Goal: Information Seeking & Learning: Check status

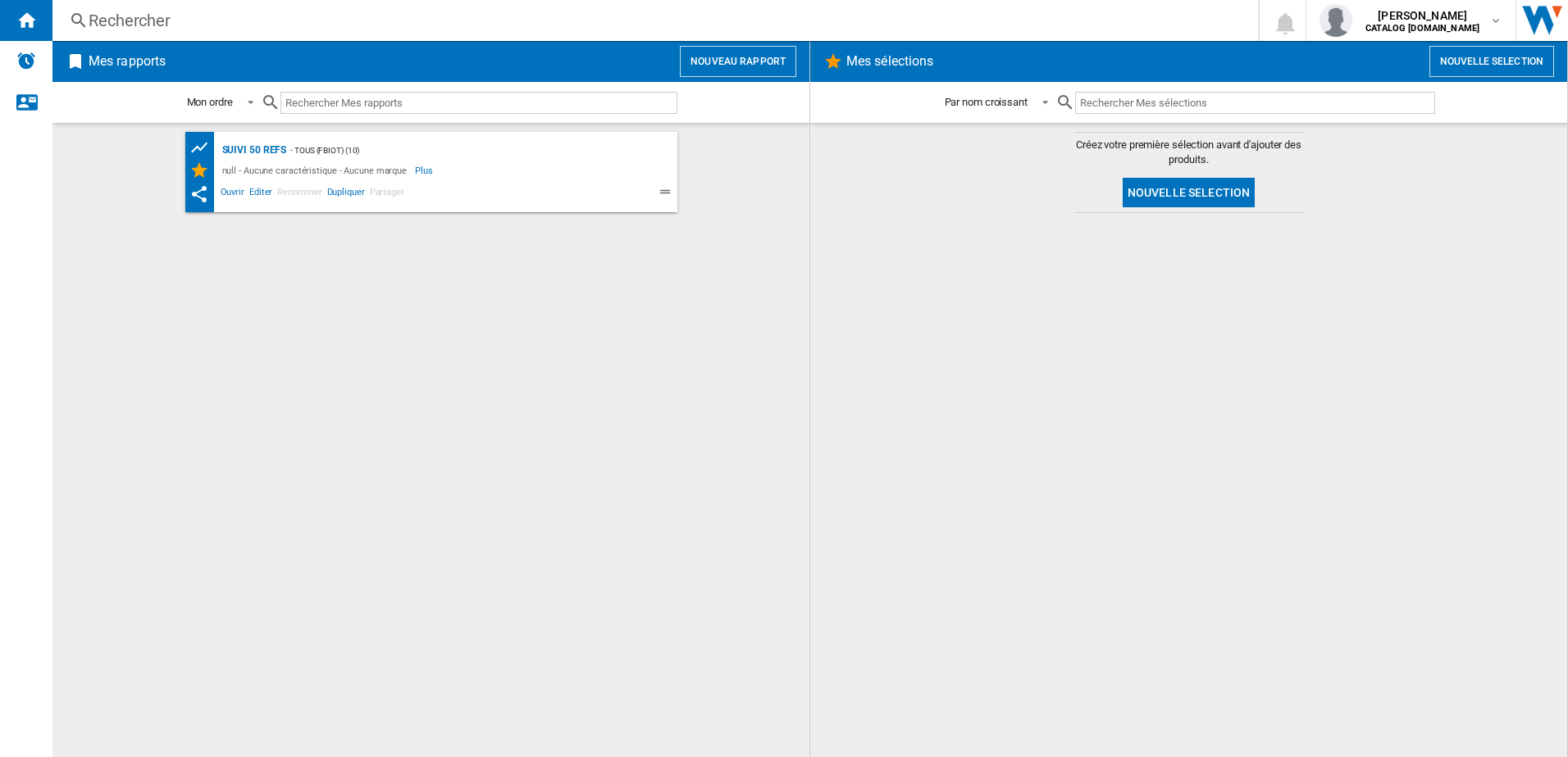
click at [216, 20] on div "Rechercher" at bounding box center [652, 20] width 1127 height 23
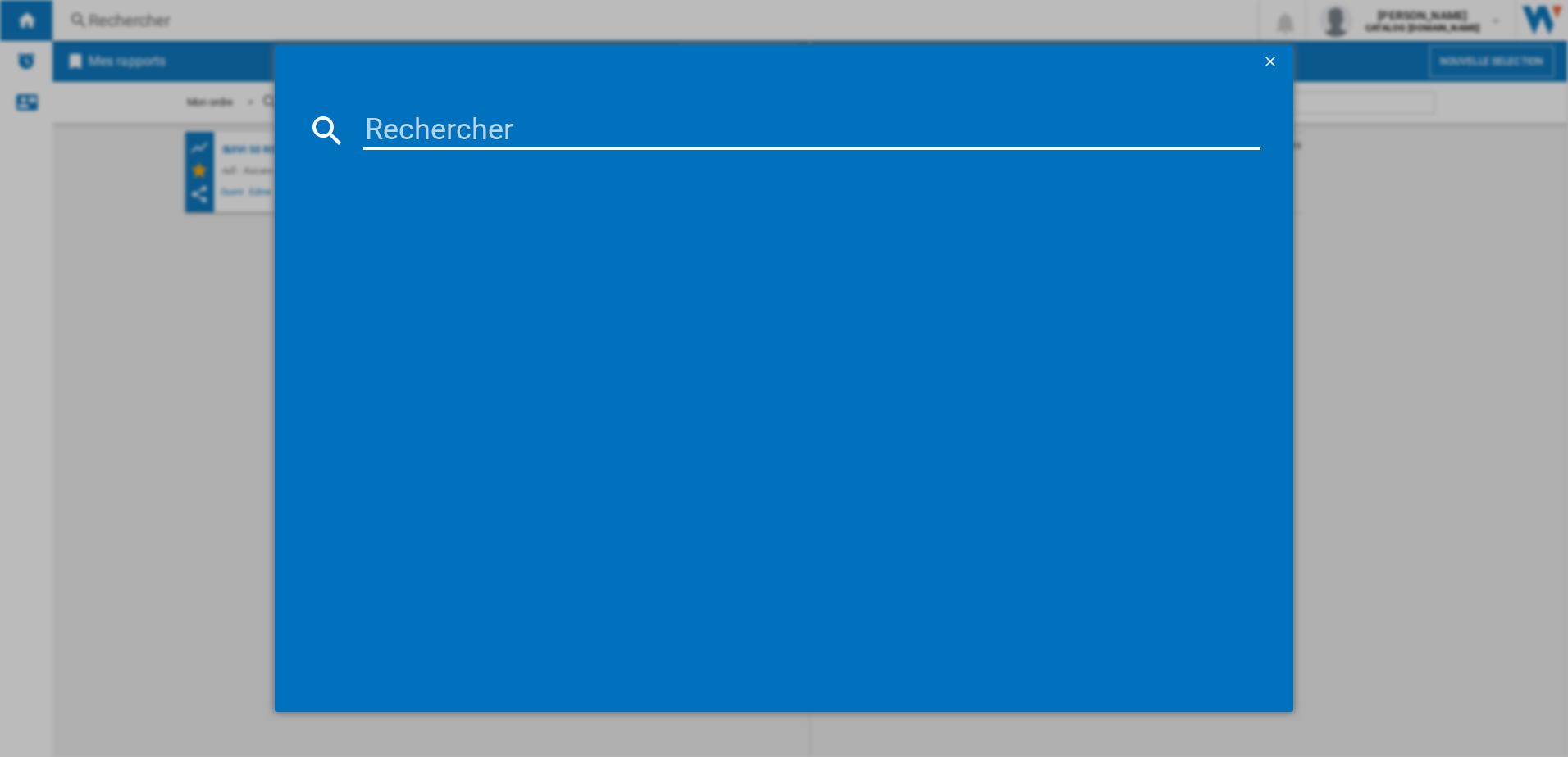
click at [403, 135] on input at bounding box center [812, 130] width 898 height 39
type input "SV8025"
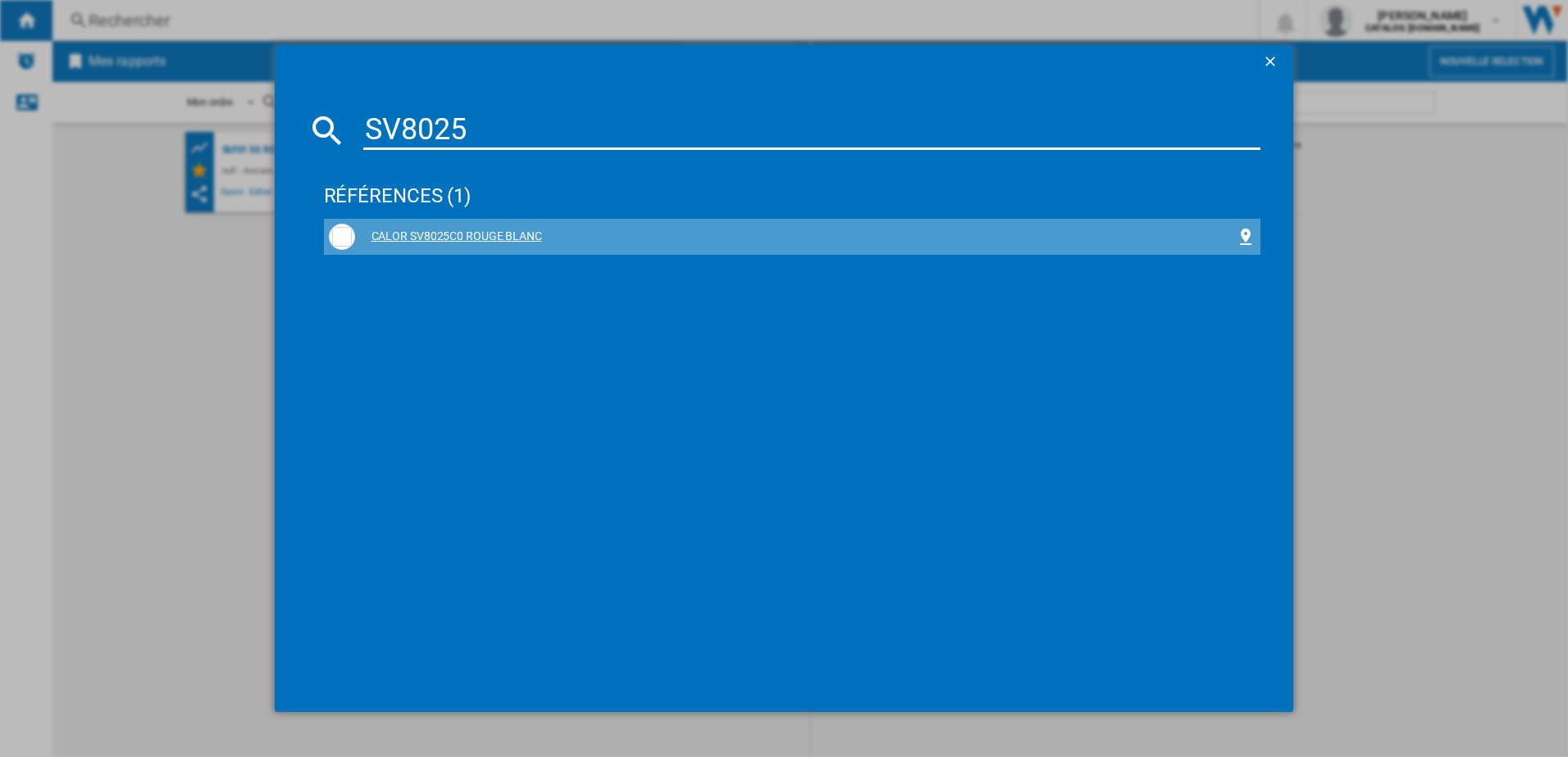
click at [423, 235] on div "CALOR SV8025C0 ROUGE BLANC" at bounding box center [796, 237] width 881 height 16
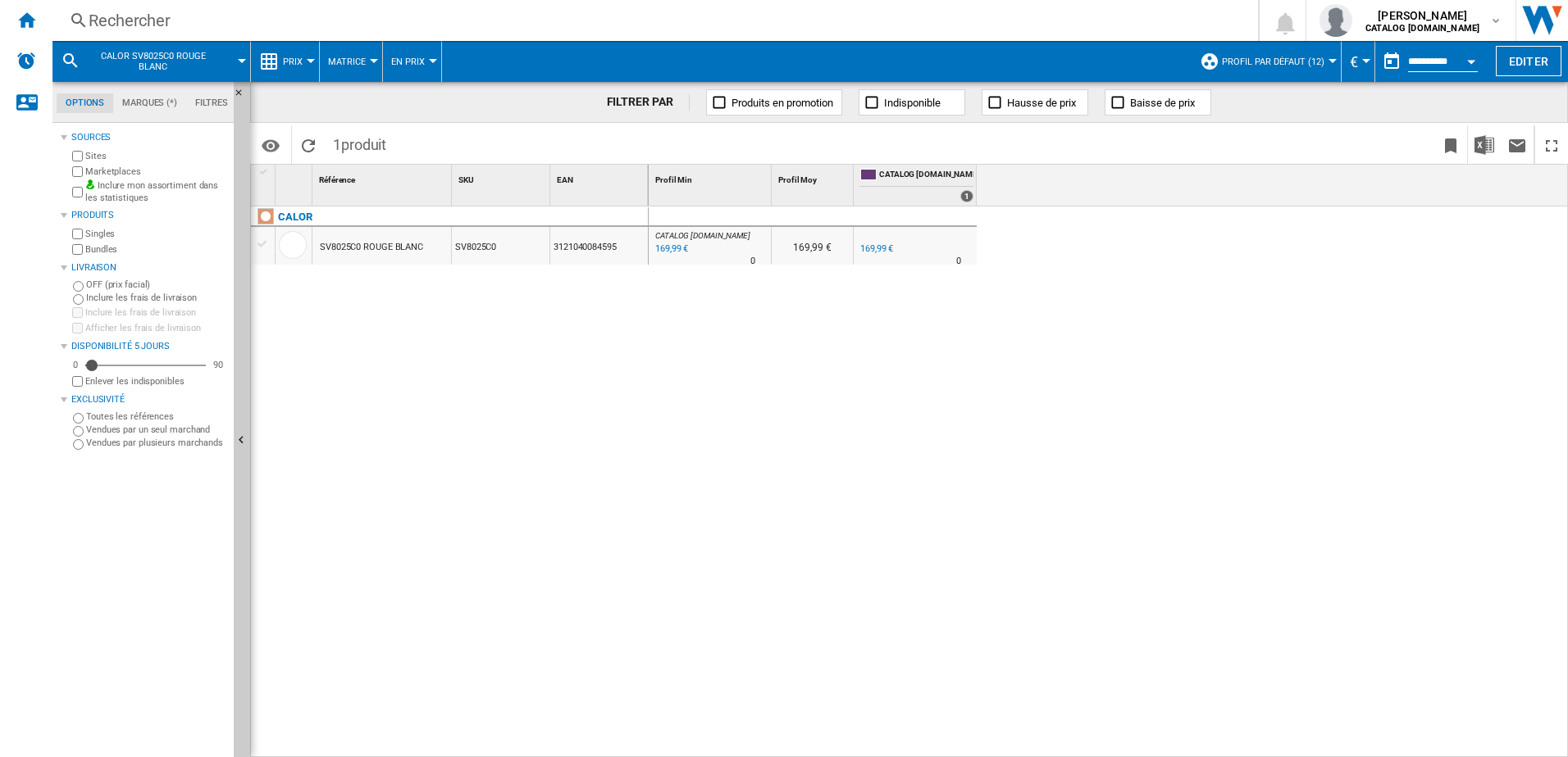
click at [310, 61] on div at bounding box center [310, 60] width 8 height 4
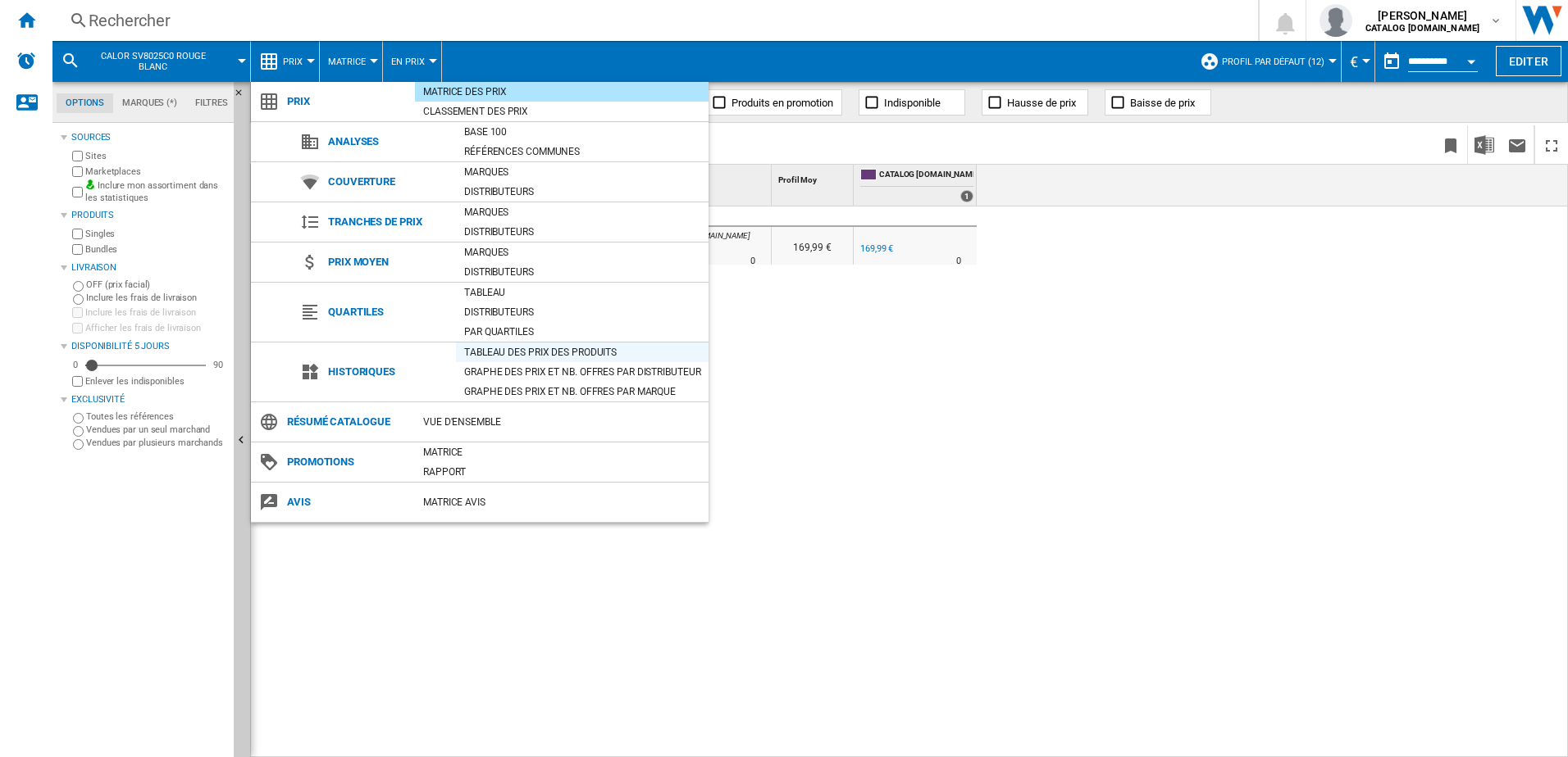
click at [500, 356] on div "Tableau des prix des produits" at bounding box center [583, 352] width 253 height 16
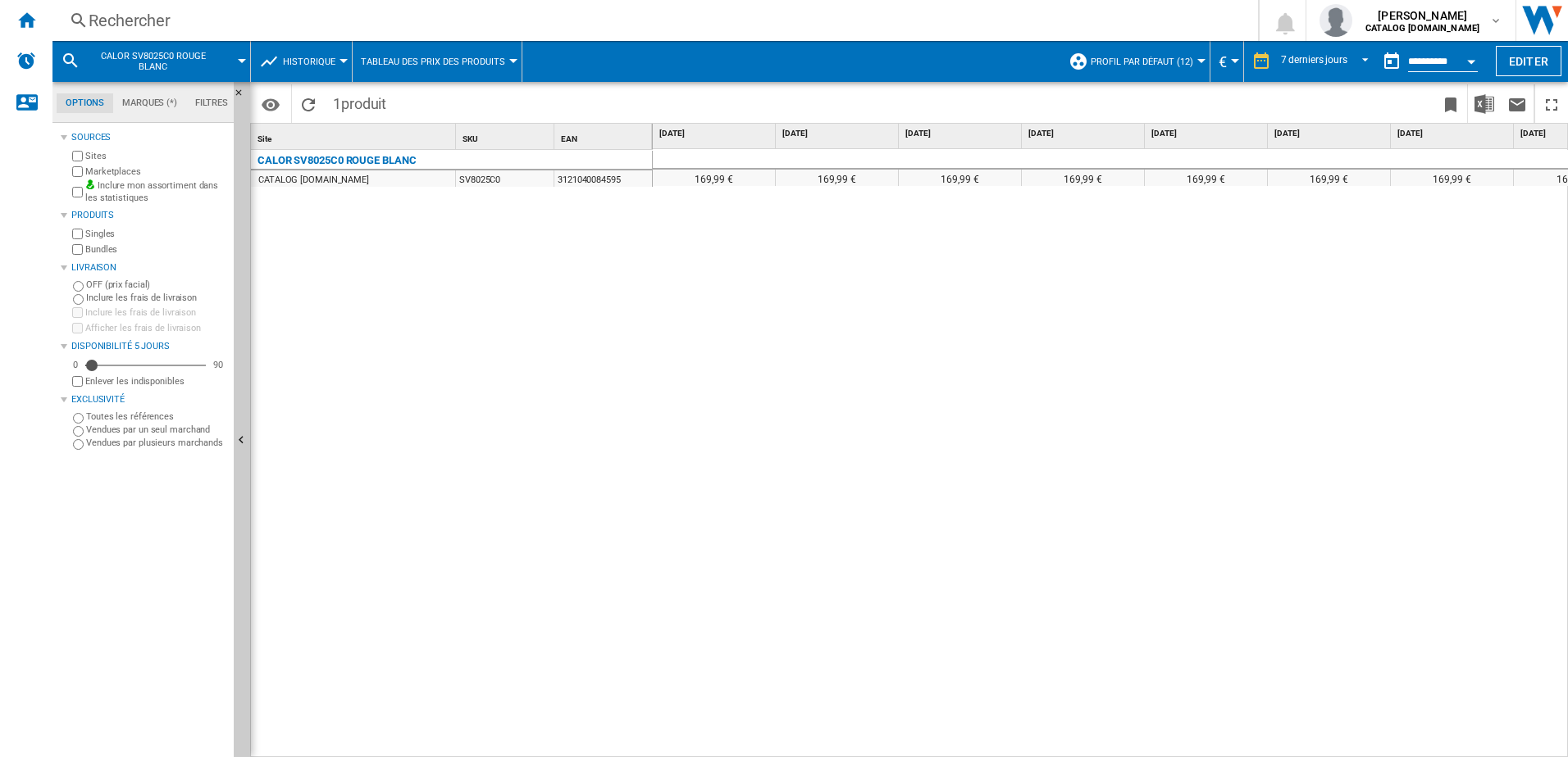
click at [222, 15] on div "Rechercher" at bounding box center [652, 20] width 1127 height 23
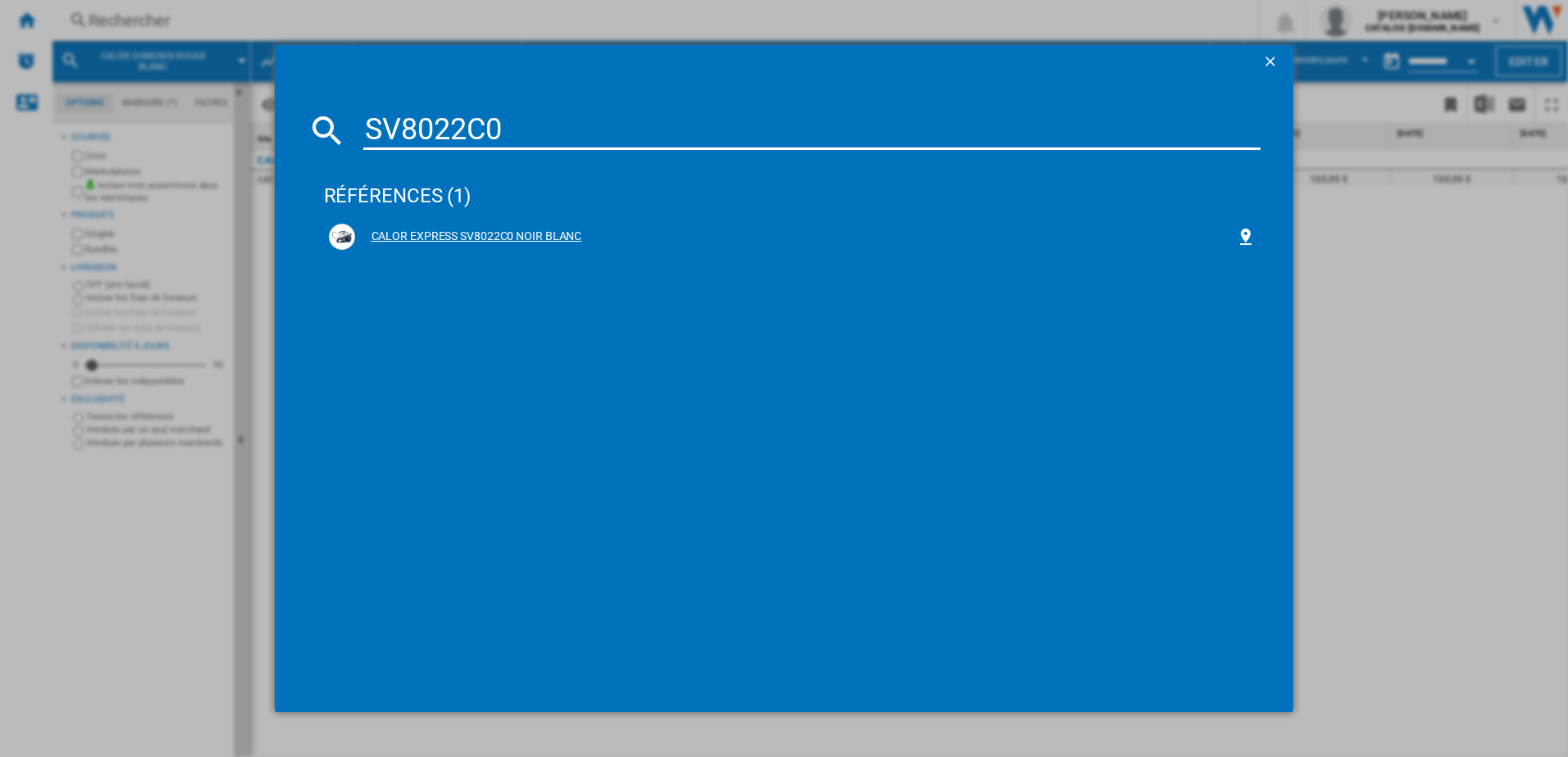
type input "SV8022C0"
click at [471, 233] on div "CALOR EXPRESS SV8022C0 NOIR BLANC" at bounding box center [796, 237] width 881 height 16
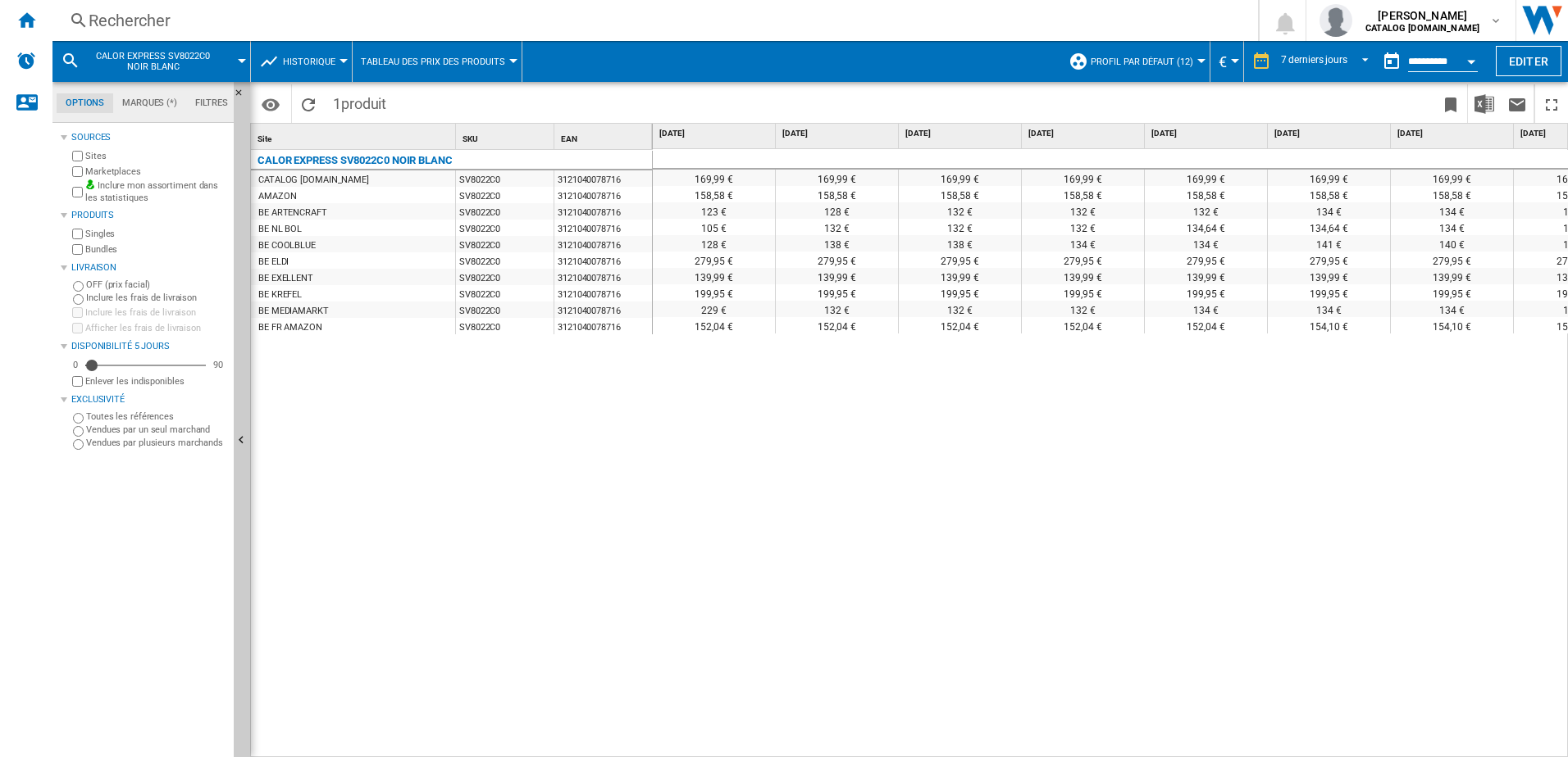
scroll to position [0, 68]
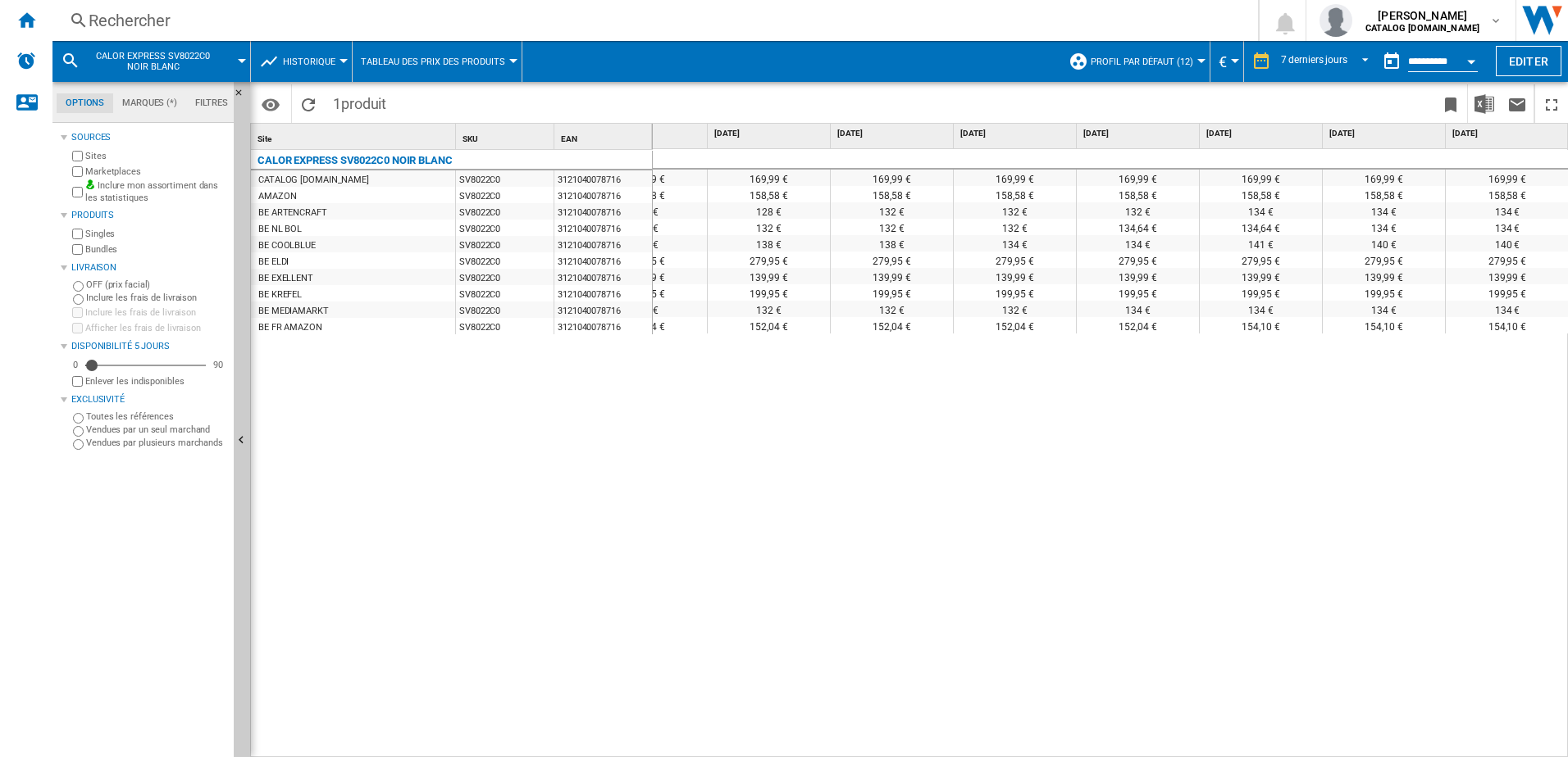
click at [364, 22] on div "Rechercher" at bounding box center [652, 20] width 1127 height 23
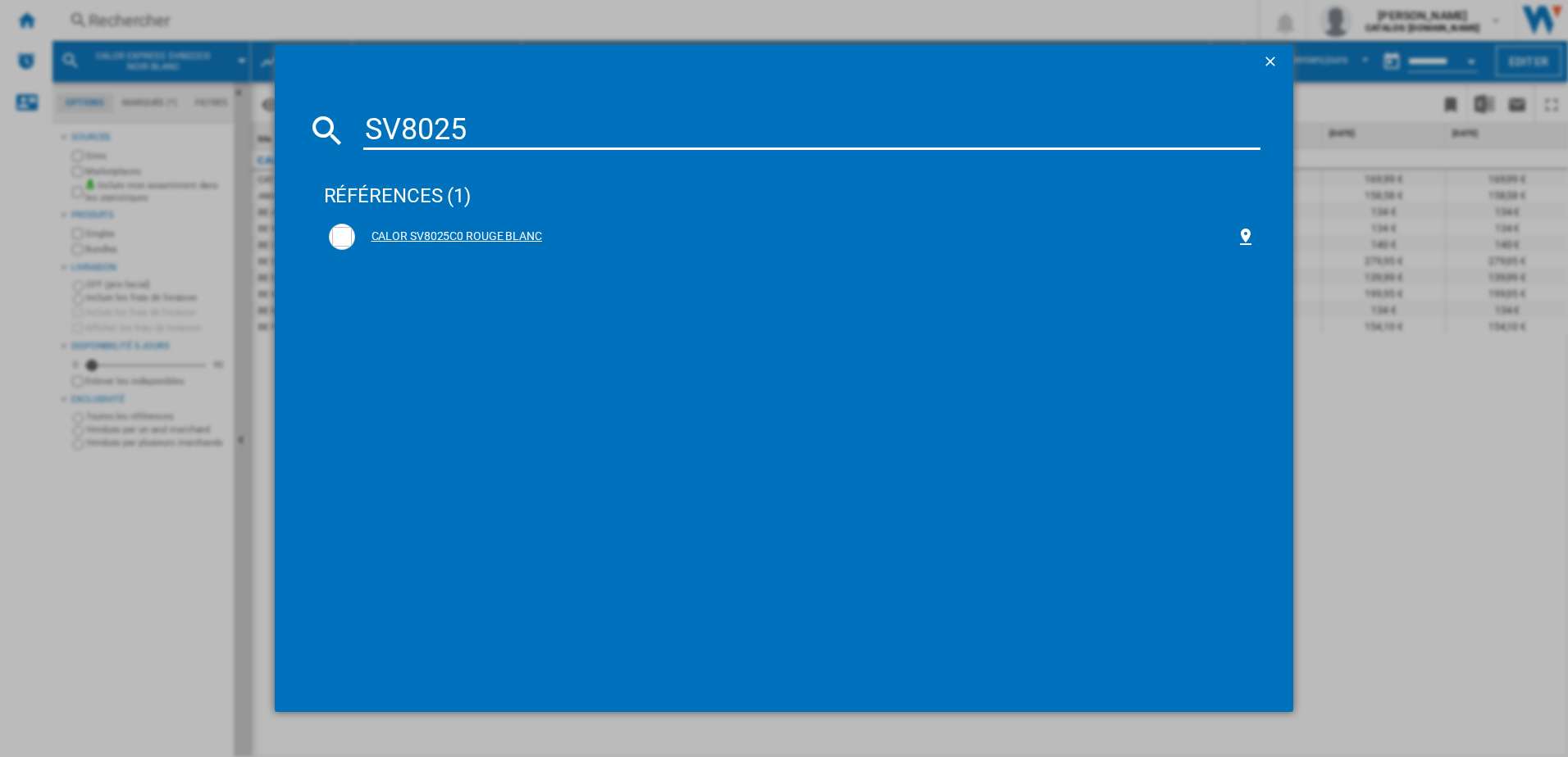
type input "SV8025"
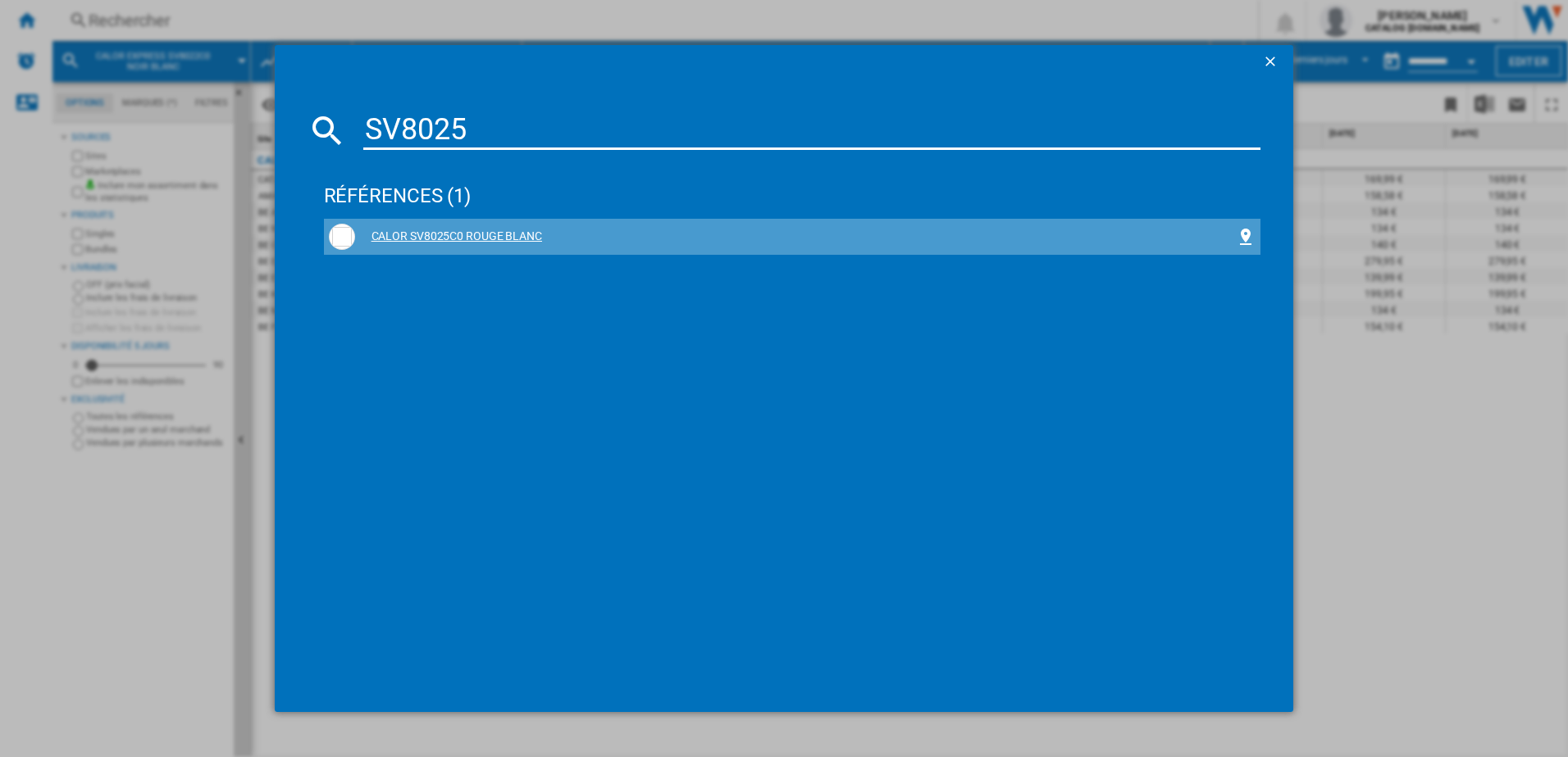
click at [476, 226] on div "CALOR SV8025C0 ROUGE BLANC" at bounding box center [792, 236] width 928 height 27
click at [477, 236] on div "CALOR SV8025C0 ROUGE BLANC" at bounding box center [796, 237] width 881 height 16
